Goal: Transaction & Acquisition: Purchase product/service

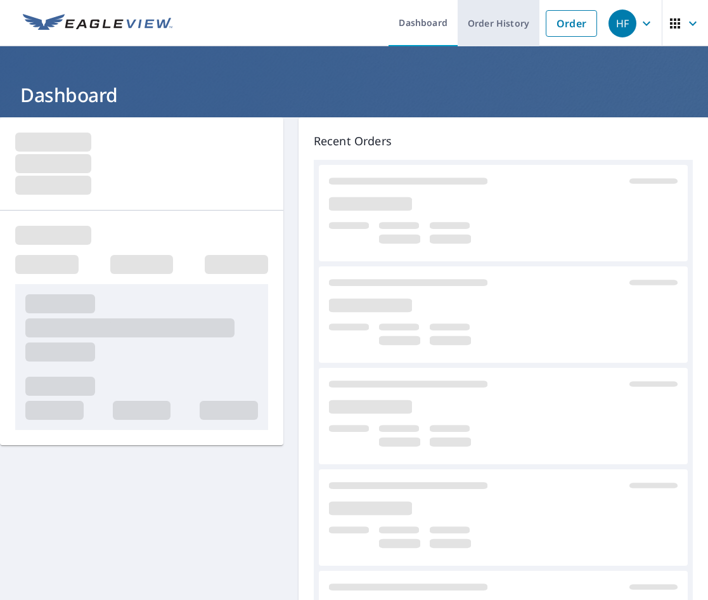
drag, startPoint x: 564, startPoint y: 27, endPoint x: 520, endPoint y: 34, distance: 44.9
click at [564, 27] on link "Order" at bounding box center [571, 23] width 51 height 27
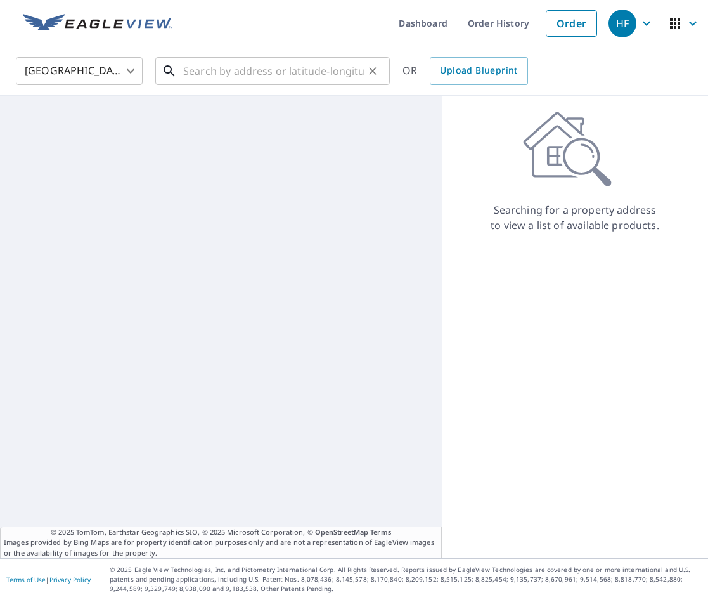
click at [209, 75] on input "text" at bounding box center [273, 71] width 181 height 36
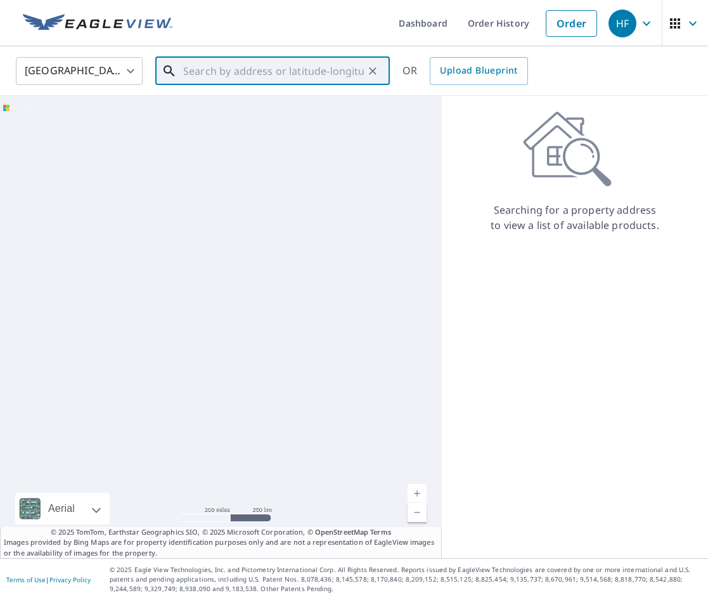
paste input "[STREET_ADDRESS]"
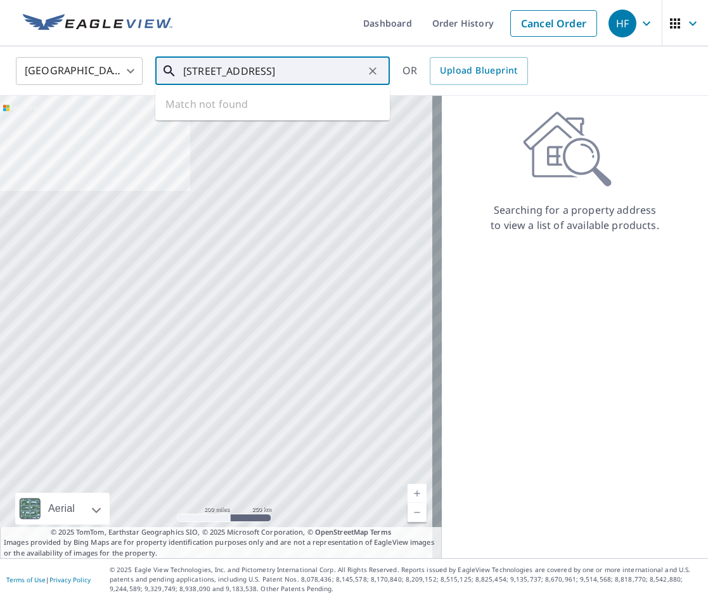
scroll to position [0, 34]
type input "[STREET_ADDRESS]"
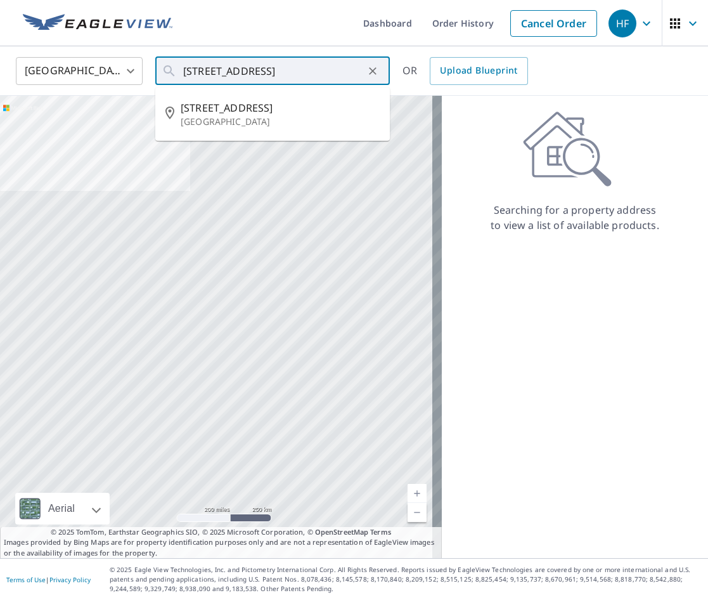
scroll to position [0, 0]
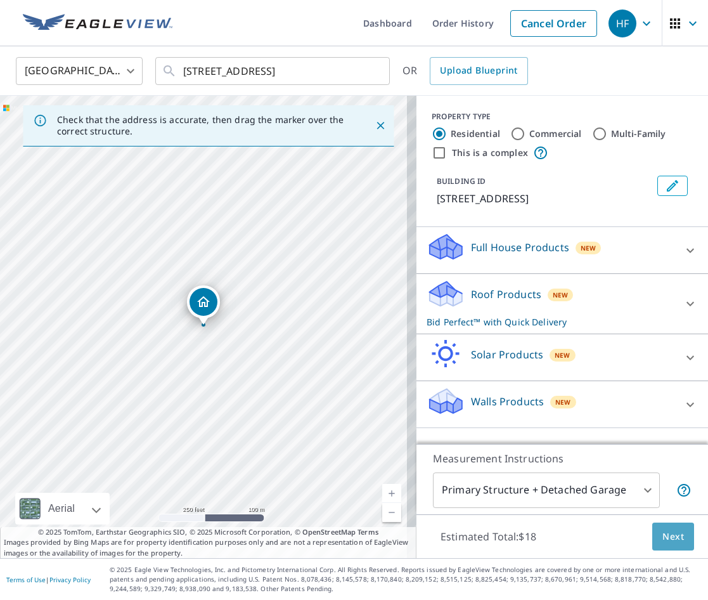
click at [663, 531] on span "Next" at bounding box center [674, 537] width 22 height 16
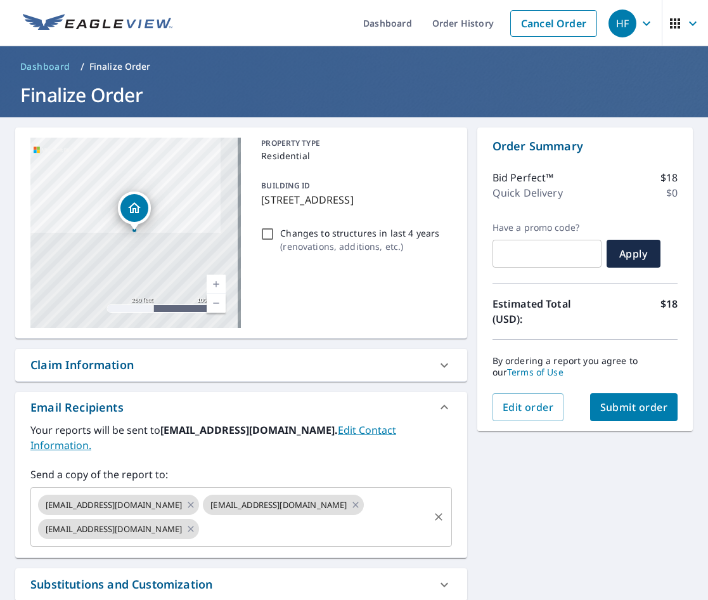
click at [252, 517] on input "text" at bounding box center [314, 529] width 226 height 24
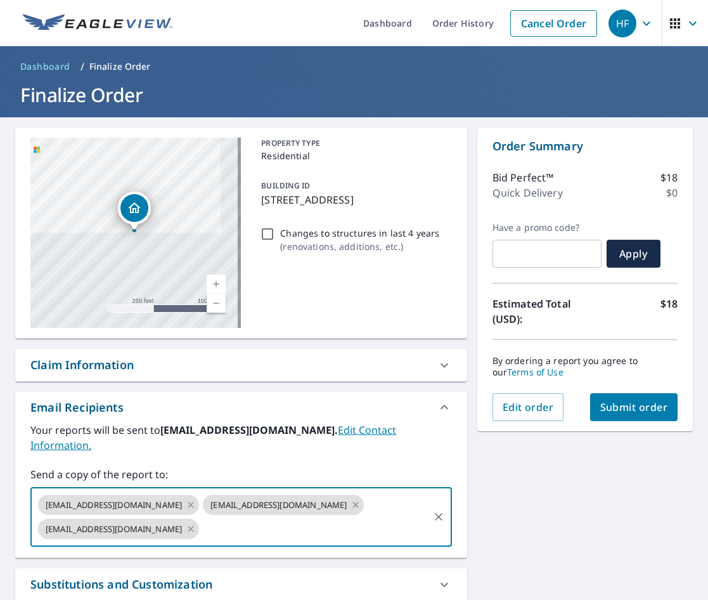
paste input "[EMAIL_ADDRESS][DOMAIN_NAME]"
type input "[EMAIL_ADDRESS][DOMAIN_NAME]"
click at [647, 412] on span "Submit order" at bounding box center [635, 407] width 68 height 14
checkbox input "true"
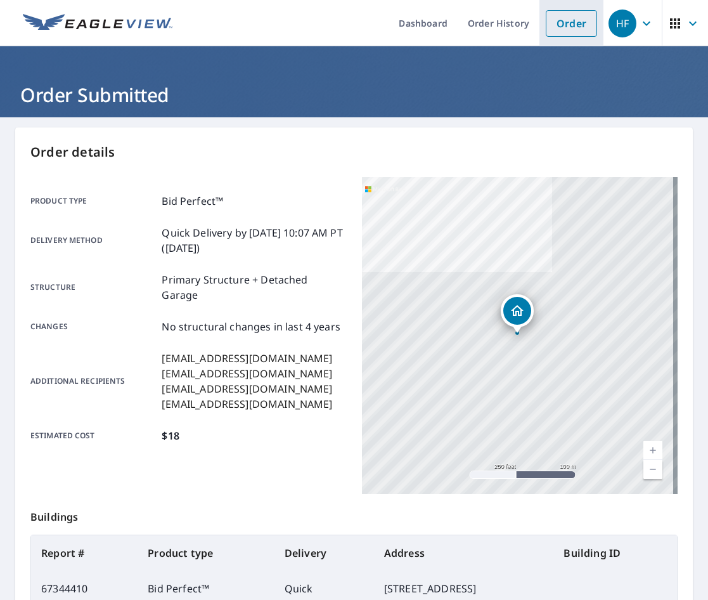
click at [550, 24] on link "Order" at bounding box center [571, 23] width 51 height 27
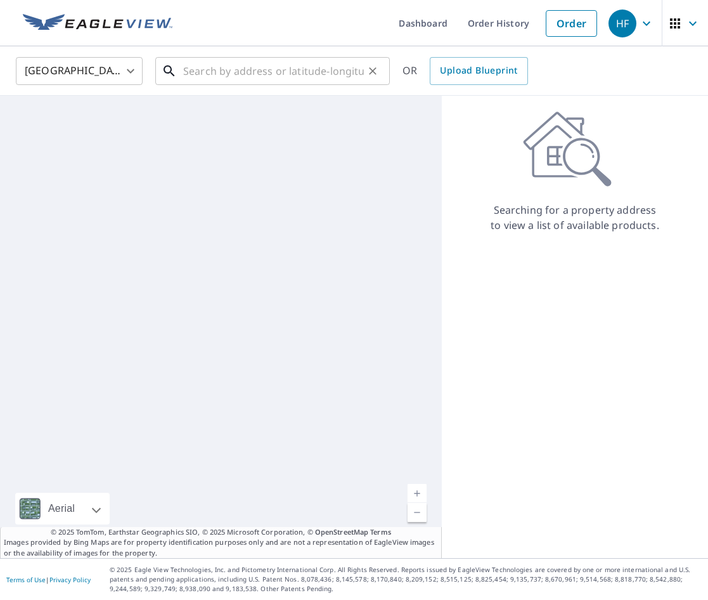
click at [281, 68] on input "text" at bounding box center [273, 71] width 181 height 36
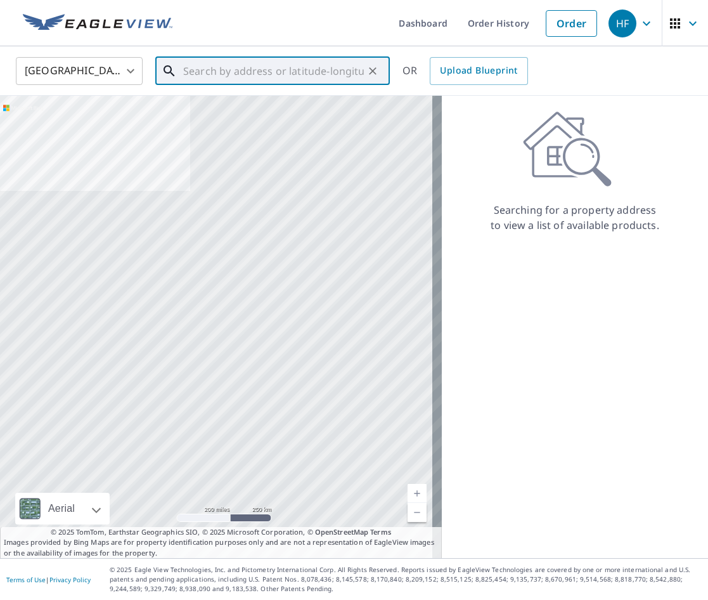
paste input "[STREET_ADDRESS]"
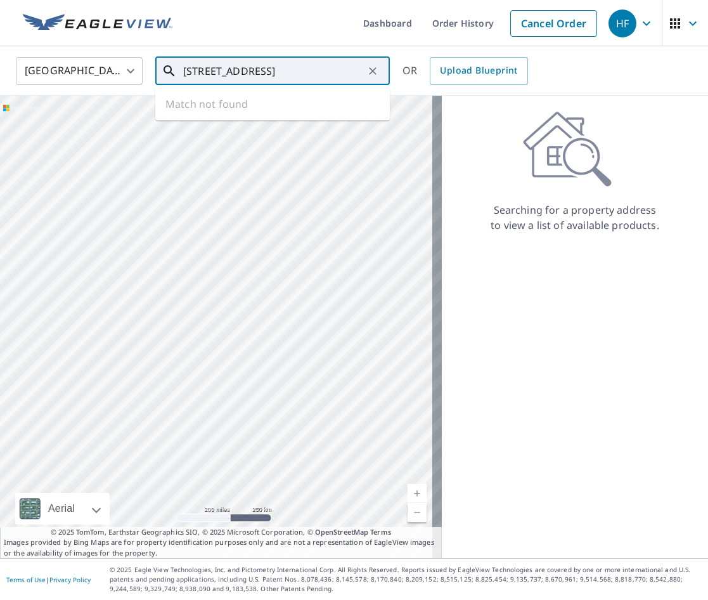
scroll to position [0, 56]
type input "[STREET_ADDRESS]"
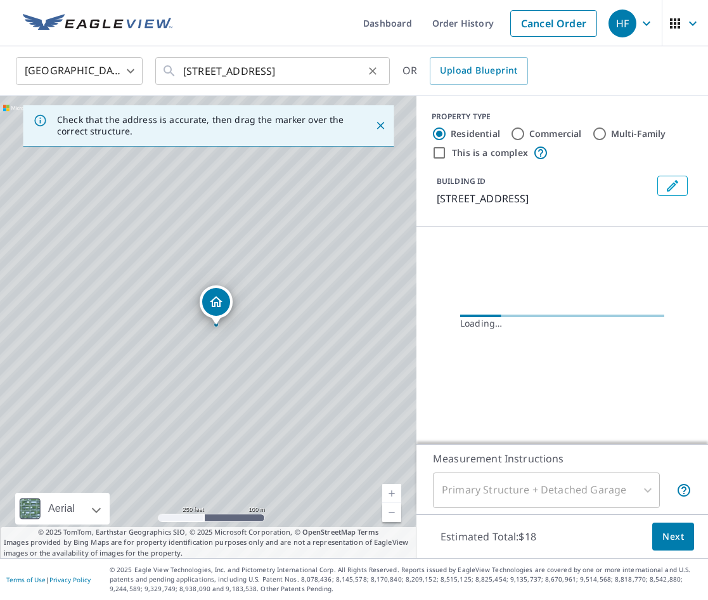
scroll to position [0, 0]
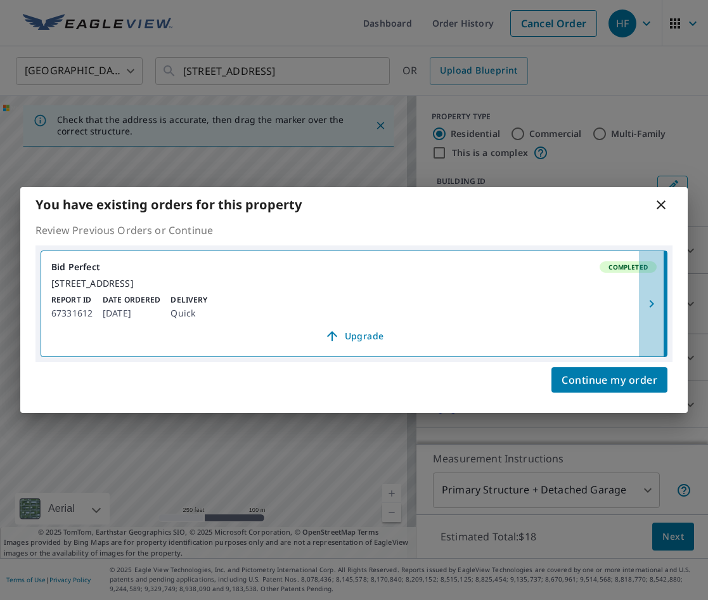
click at [651, 303] on icon "button" at bounding box center [651, 303] width 15 height 15
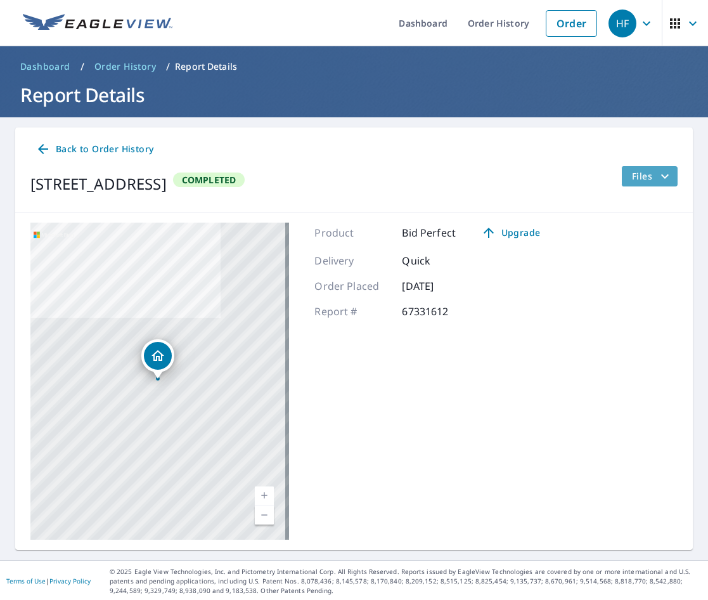
click at [647, 176] on span "Files" at bounding box center [652, 176] width 41 height 15
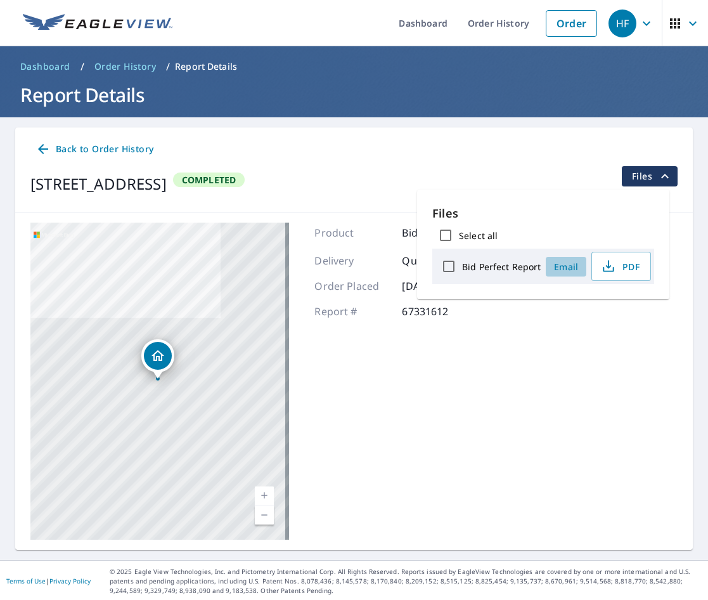
click at [565, 268] on span "Email" at bounding box center [566, 267] width 30 height 12
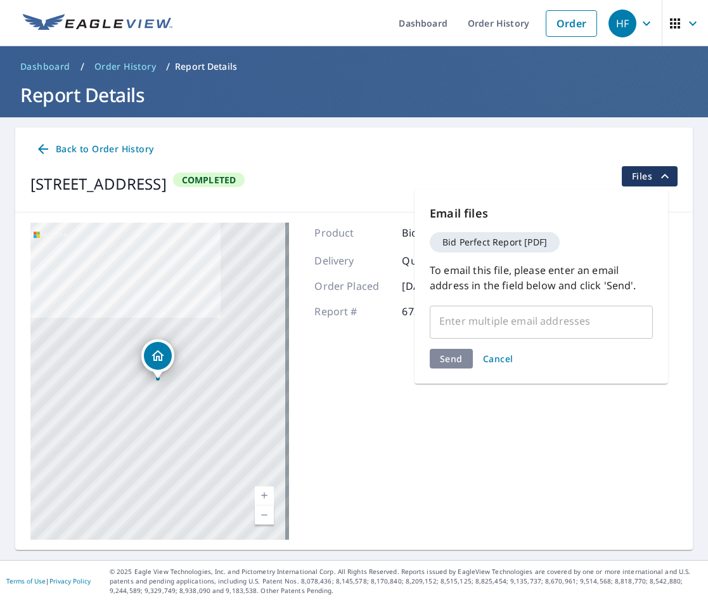
click at [486, 310] on input "text" at bounding box center [532, 321] width 193 height 24
paste input "[EMAIL_ADDRESS][DOMAIN_NAME]"
type input "[EMAIL_ADDRESS][DOMAIN_NAME]"
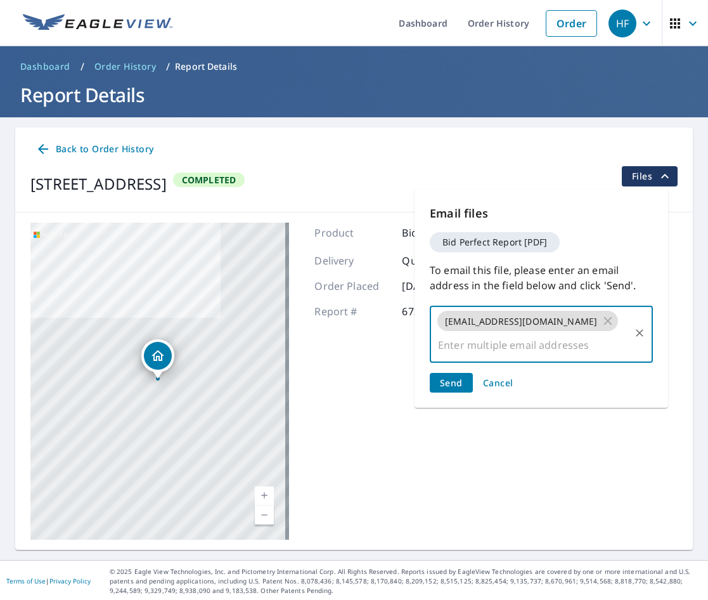
click at [447, 377] on span "Send" at bounding box center [451, 383] width 23 height 12
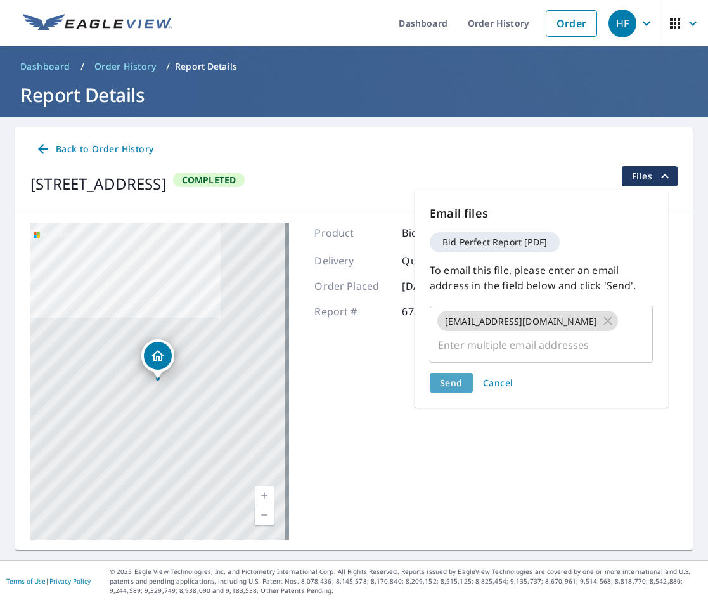
click at [448, 377] on span "Send" at bounding box center [451, 383] width 23 height 12
